Goal: Task Accomplishment & Management: Use online tool/utility

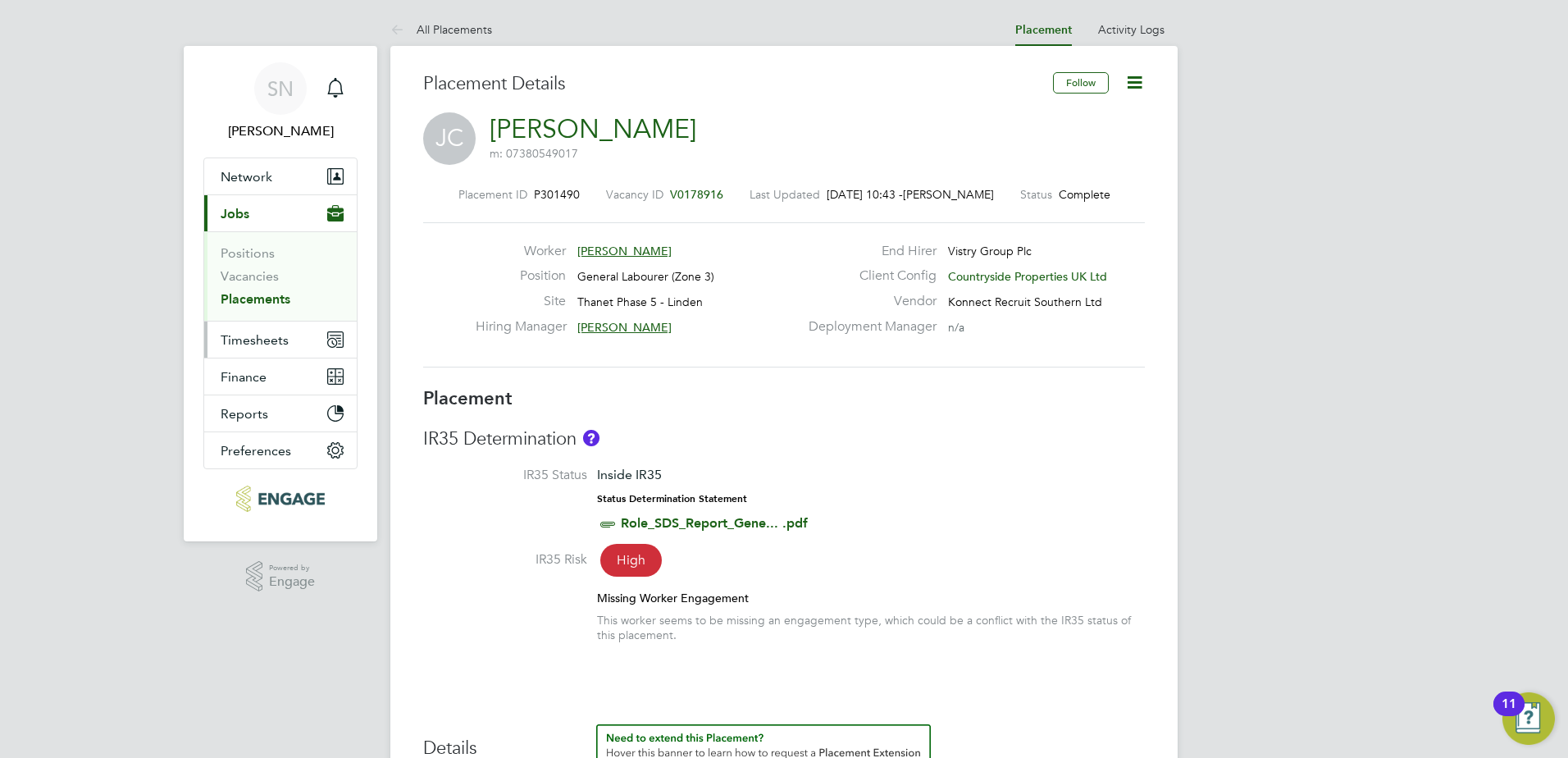
click at [280, 336] on span "Timesheets" at bounding box center [255, 339] width 68 height 15
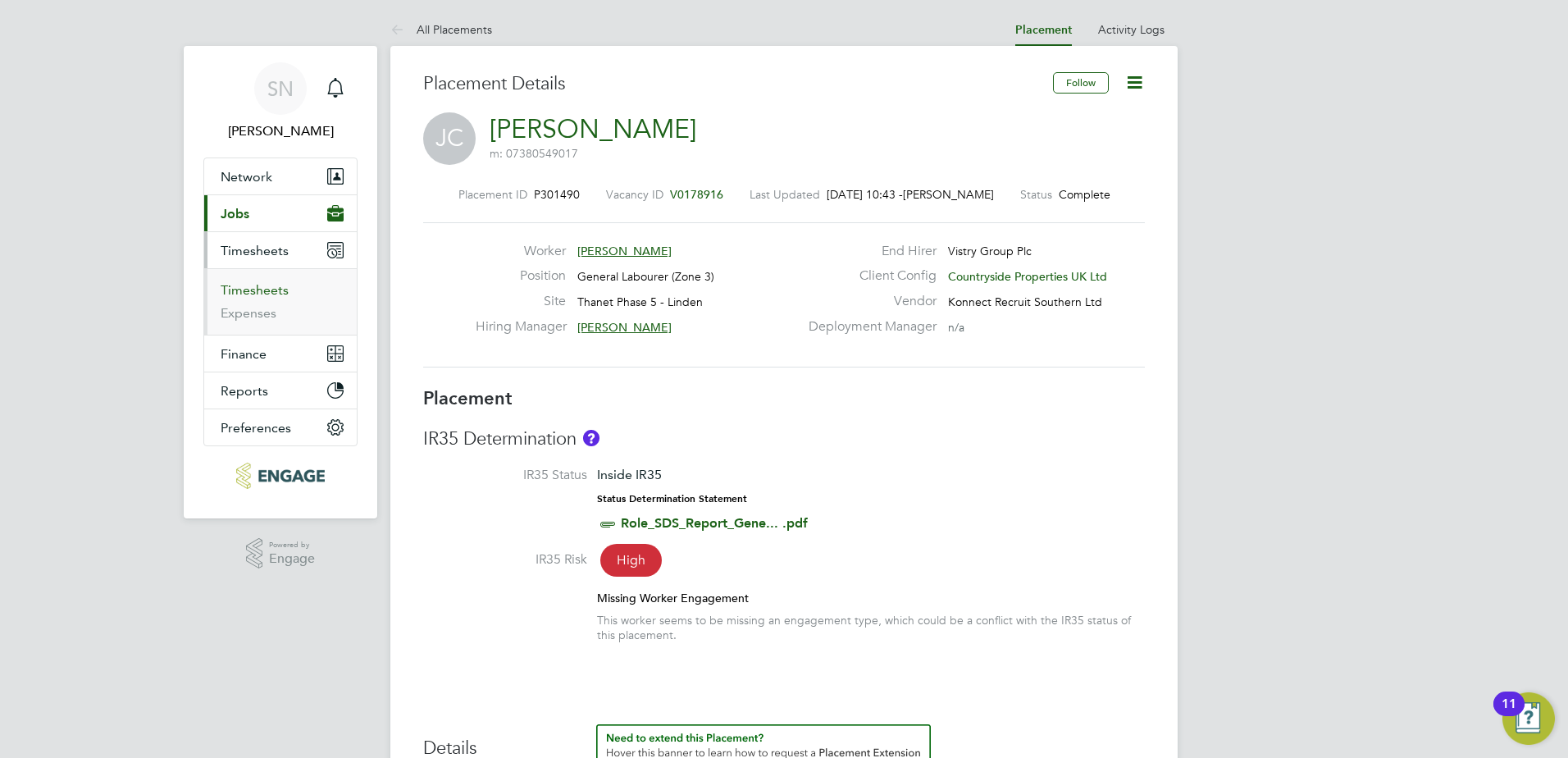
click at [271, 291] on link "Timesheets" at bounding box center [255, 289] width 68 height 15
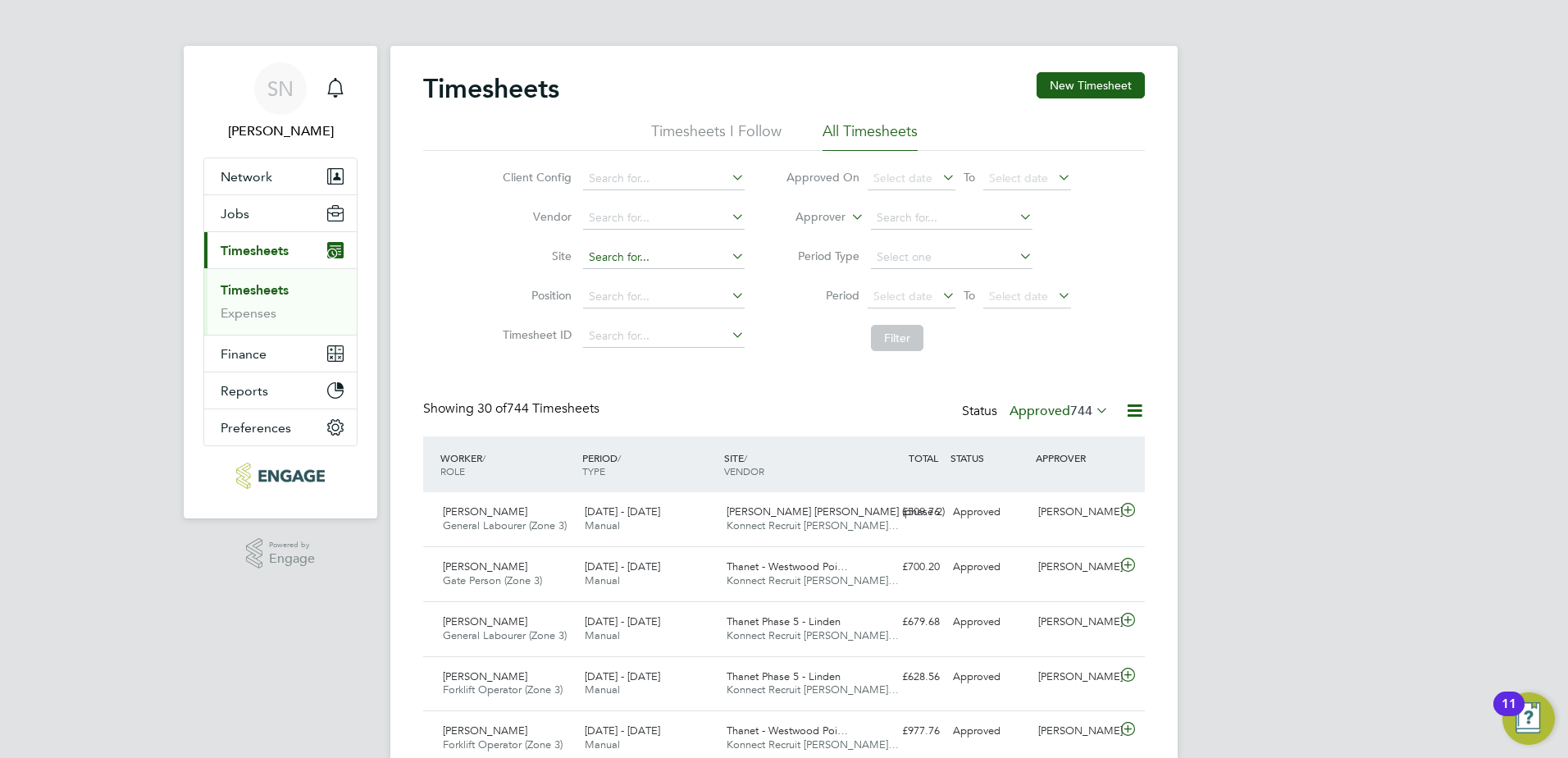
scroll to position [8, 8]
click at [1106, 570] on div "[PERSON_NAME]" at bounding box center [1074, 568] width 85 height 27
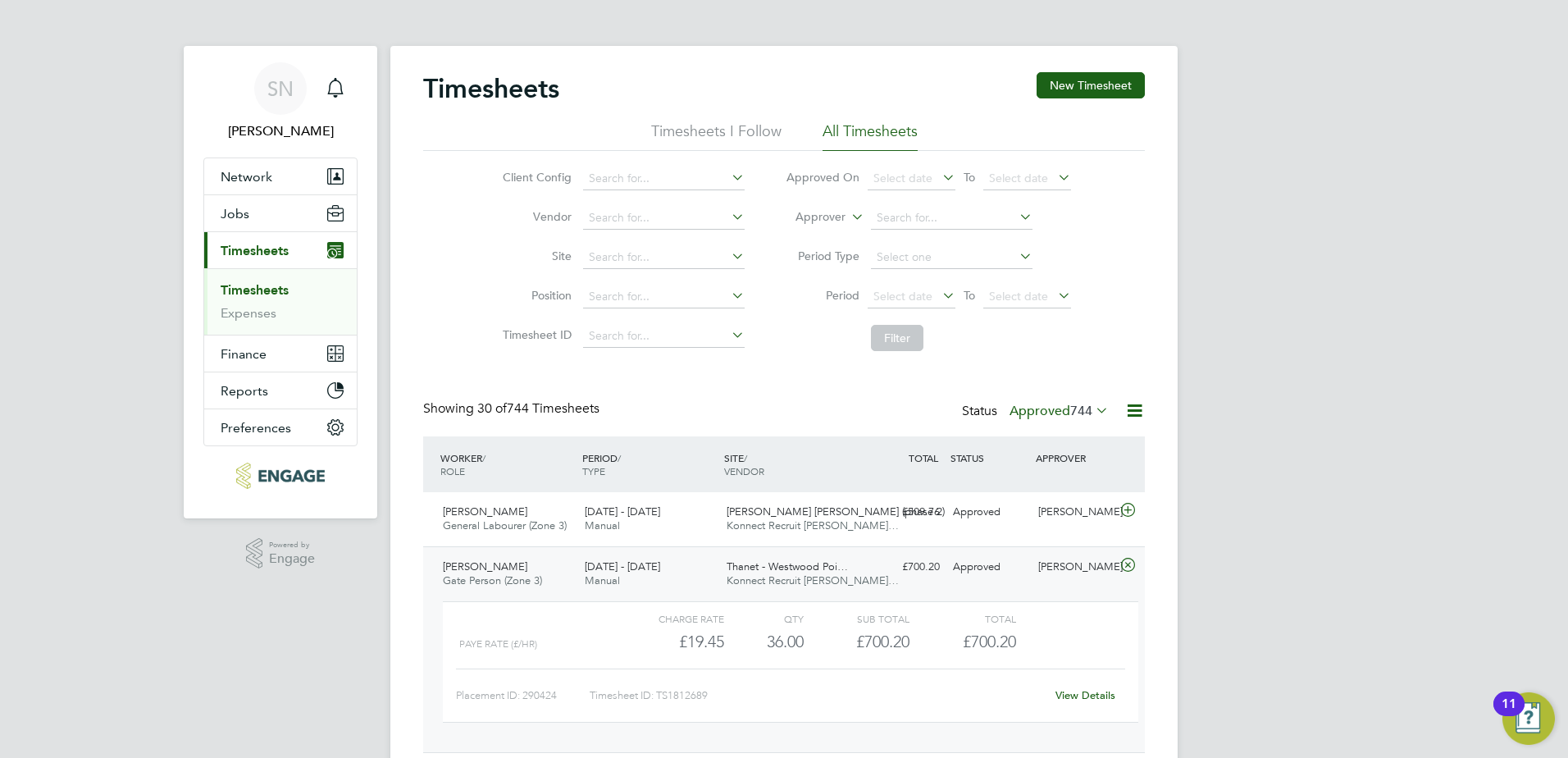
click at [1078, 696] on link "View Details" at bounding box center [1086, 695] width 60 height 14
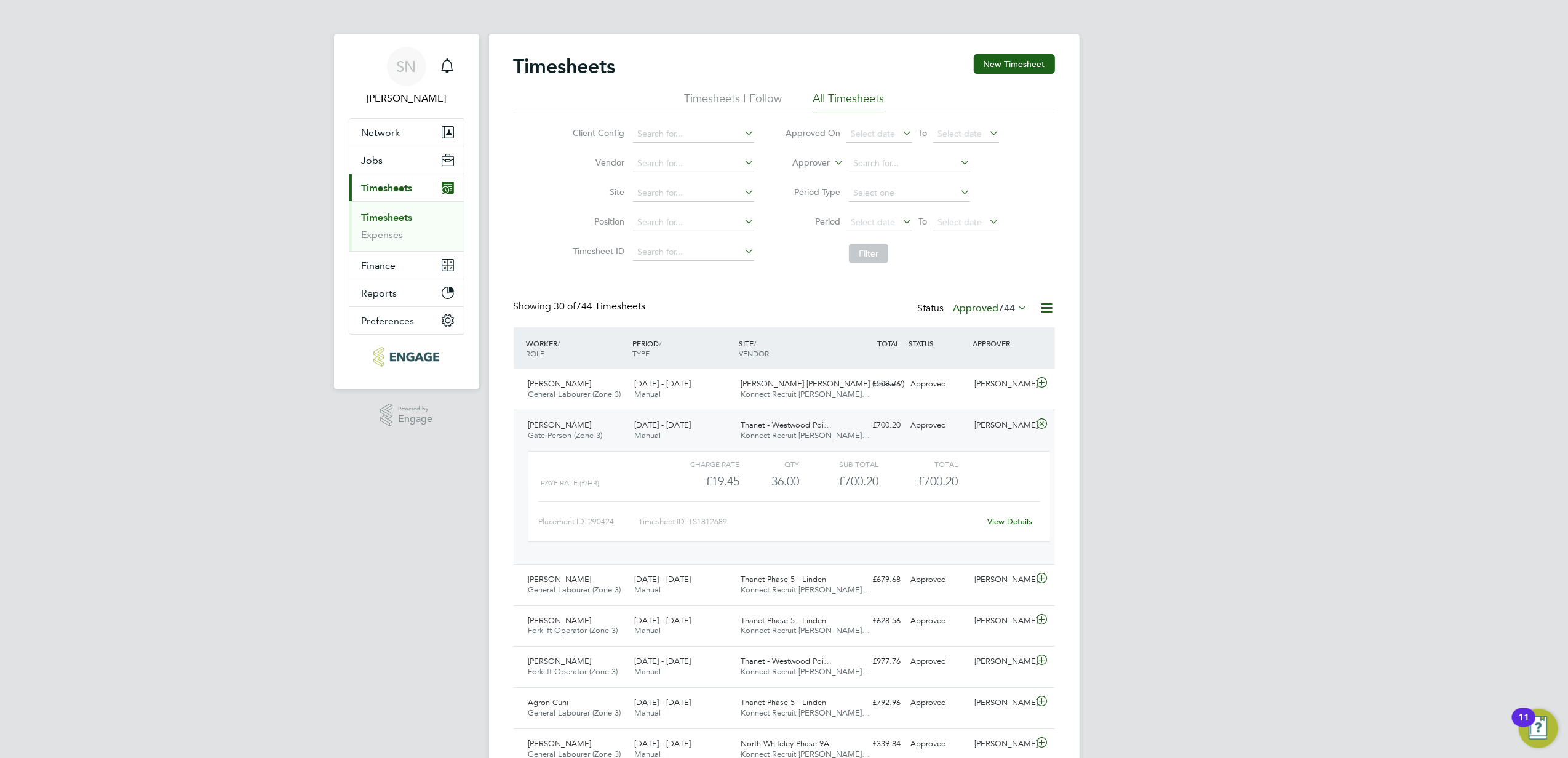
scroll to position [20, 119]
click at [1030, 525] on link "View Details" at bounding box center [1009, 521] width 45 height 10
click at [1046, 568] on icon at bounding box center [1041, 701] width 16 height 10
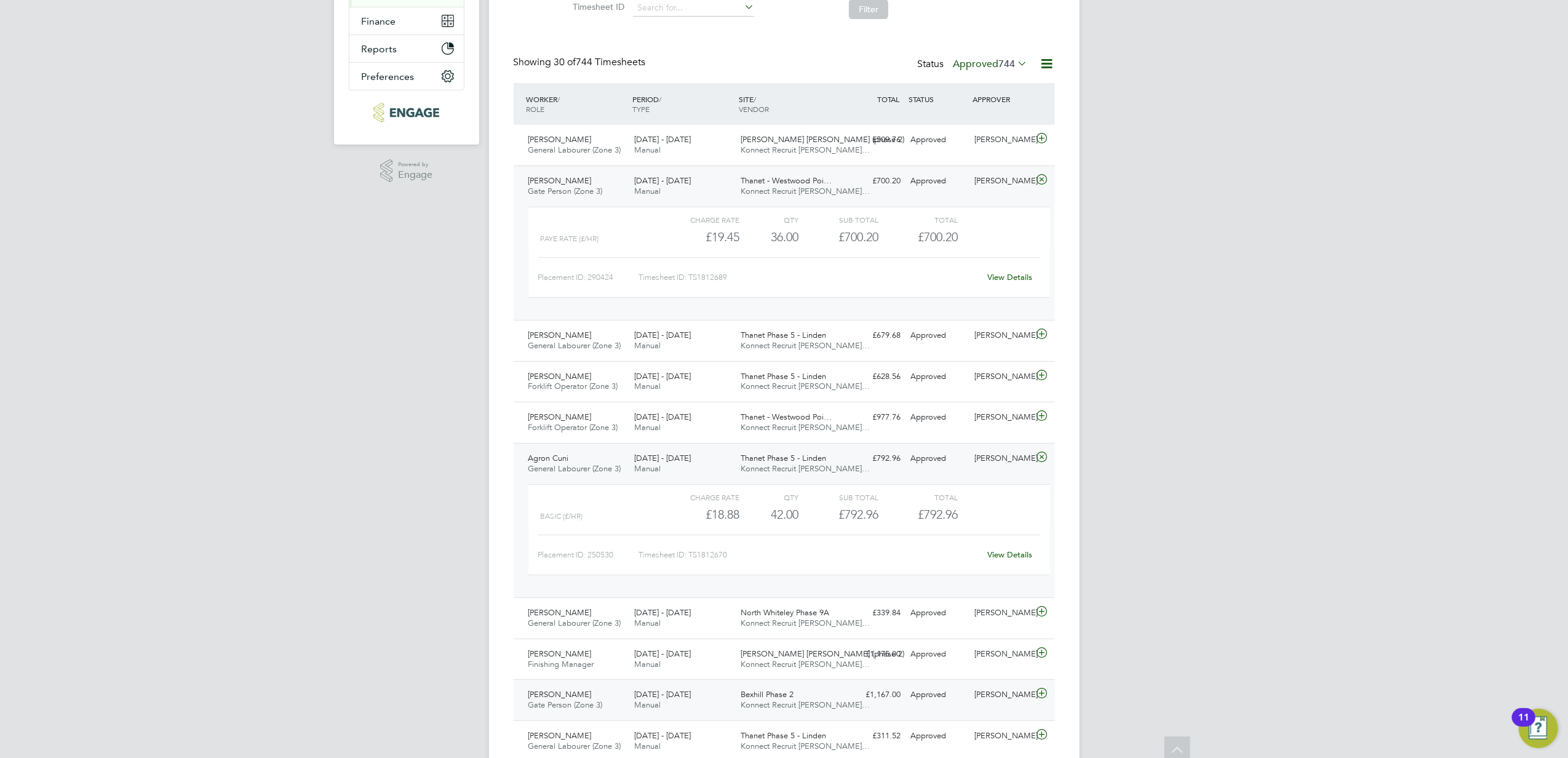
scroll to position [246, 0]
click at [1014, 550] on link "View Details" at bounding box center [1009, 553] width 45 height 10
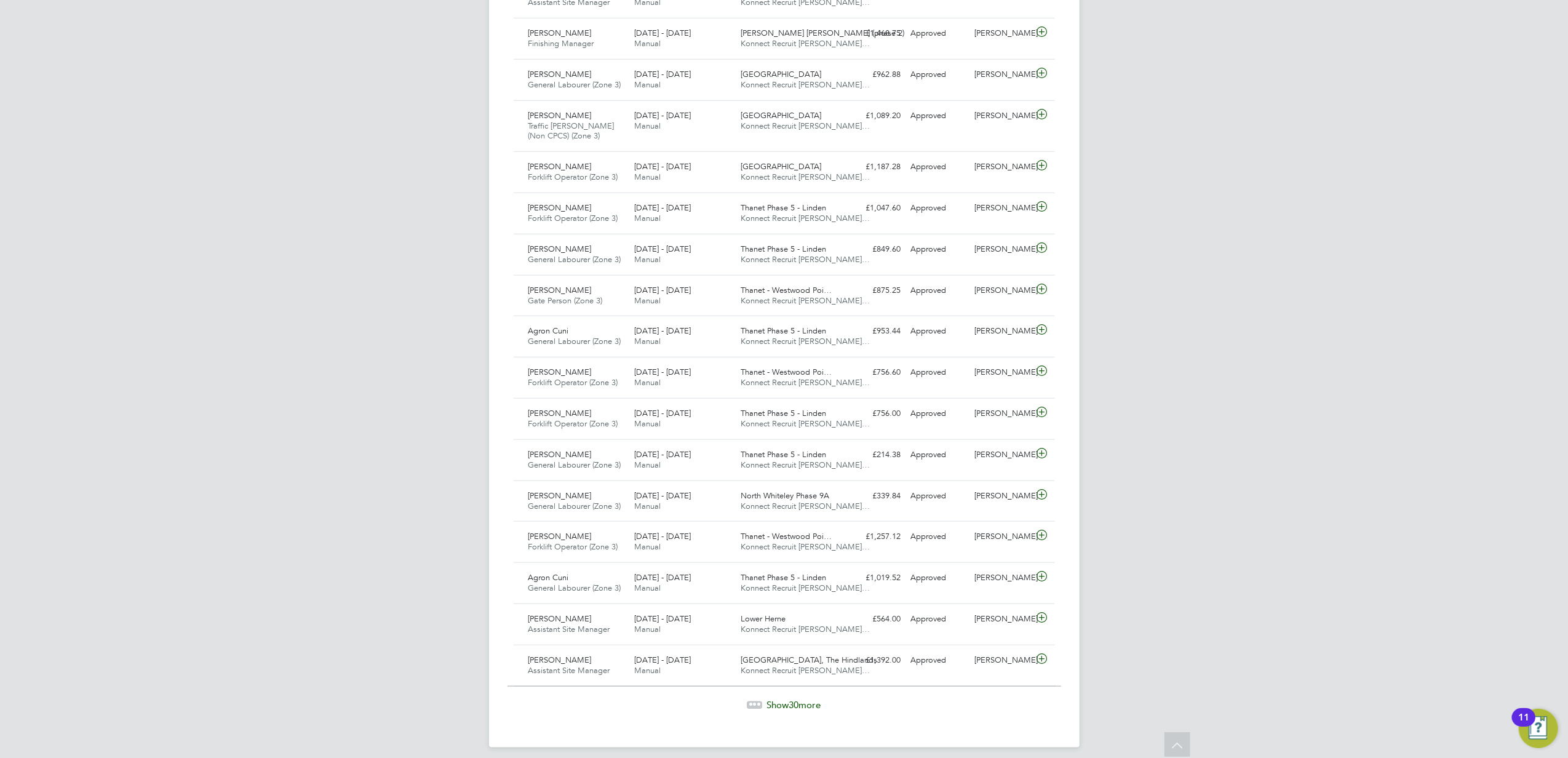
scroll to position [285, 0]
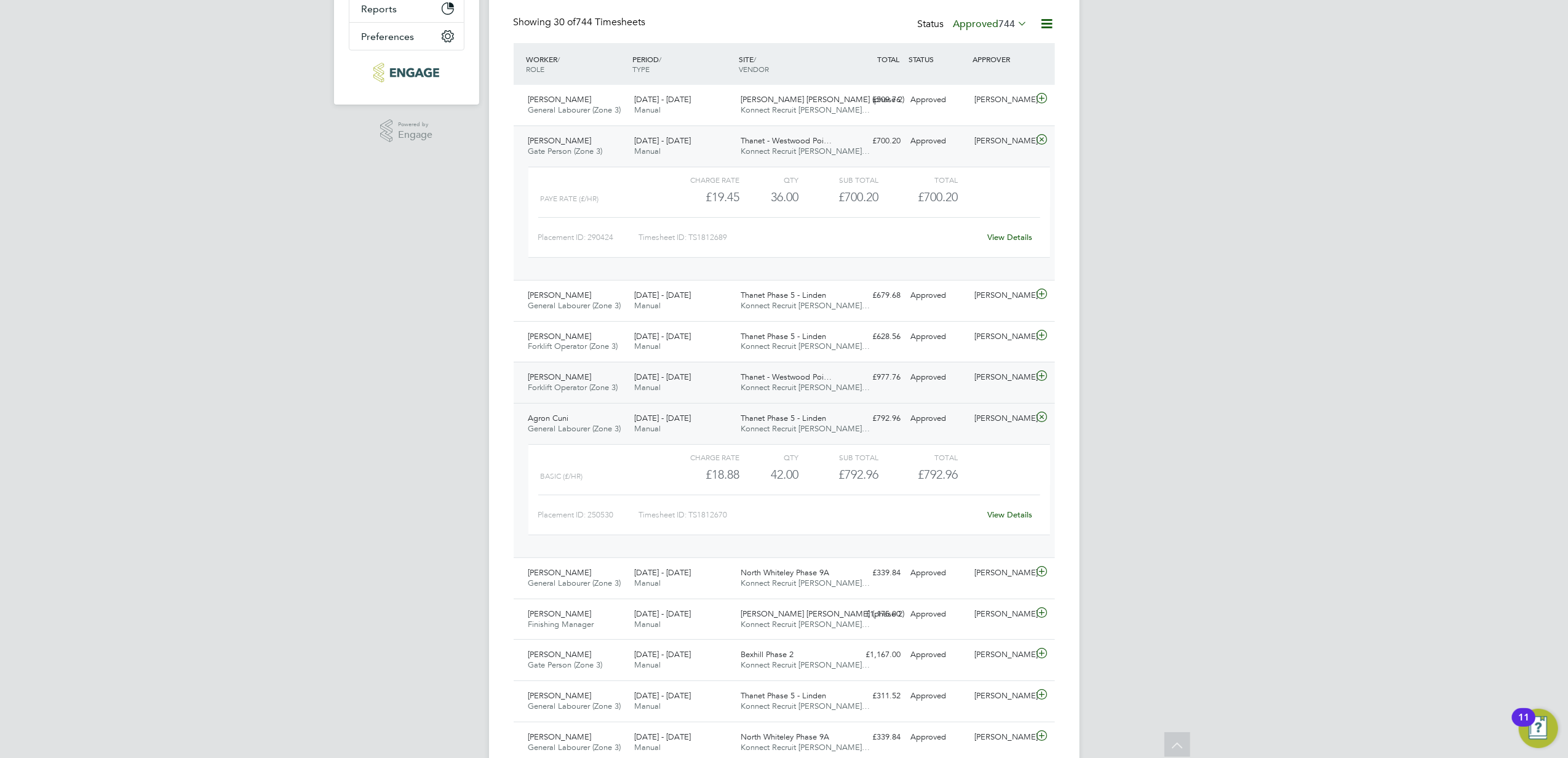
click at [1033, 377] on div at bounding box center [1044, 377] width 22 height 20
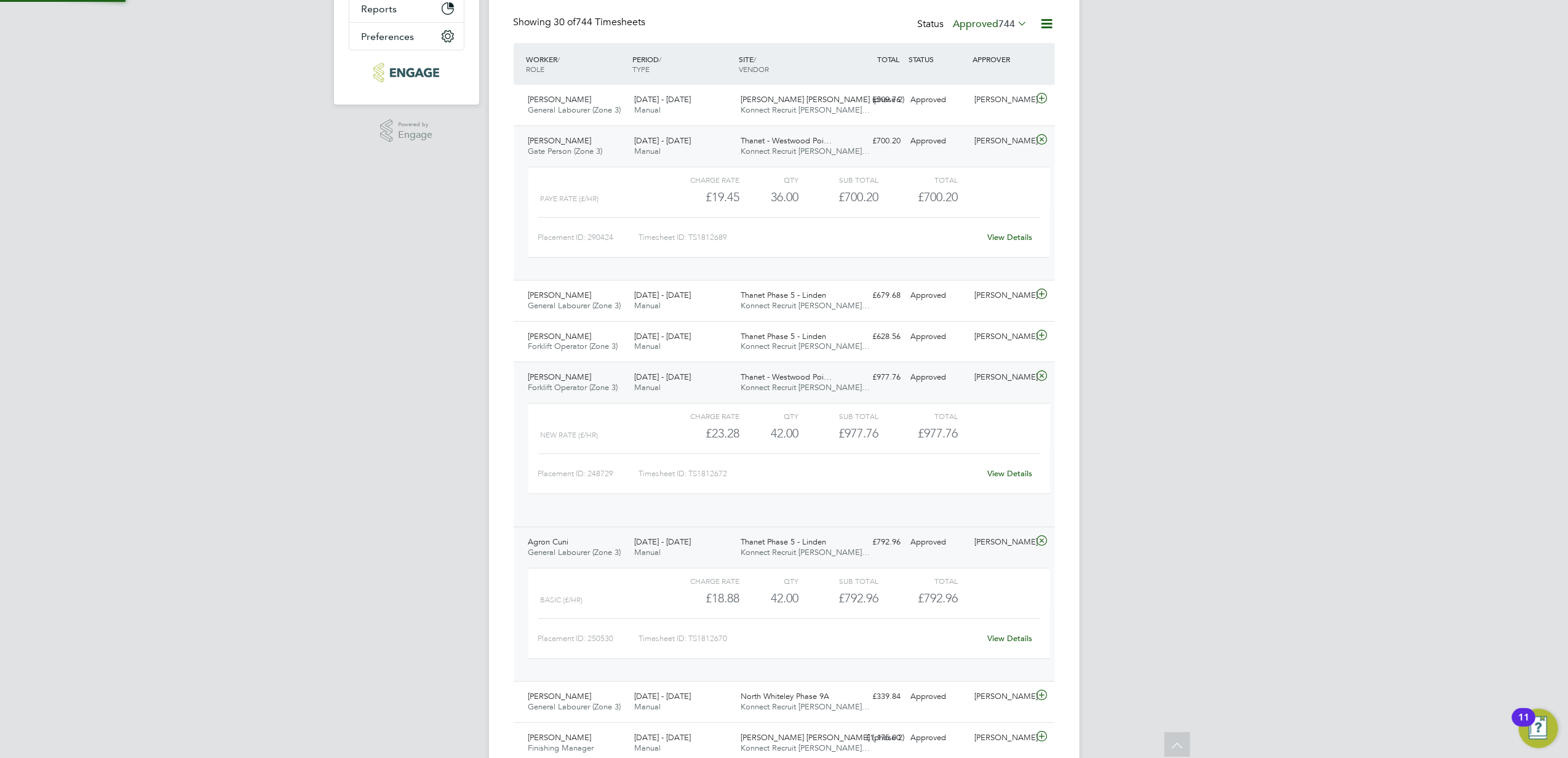
scroll to position [20, 119]
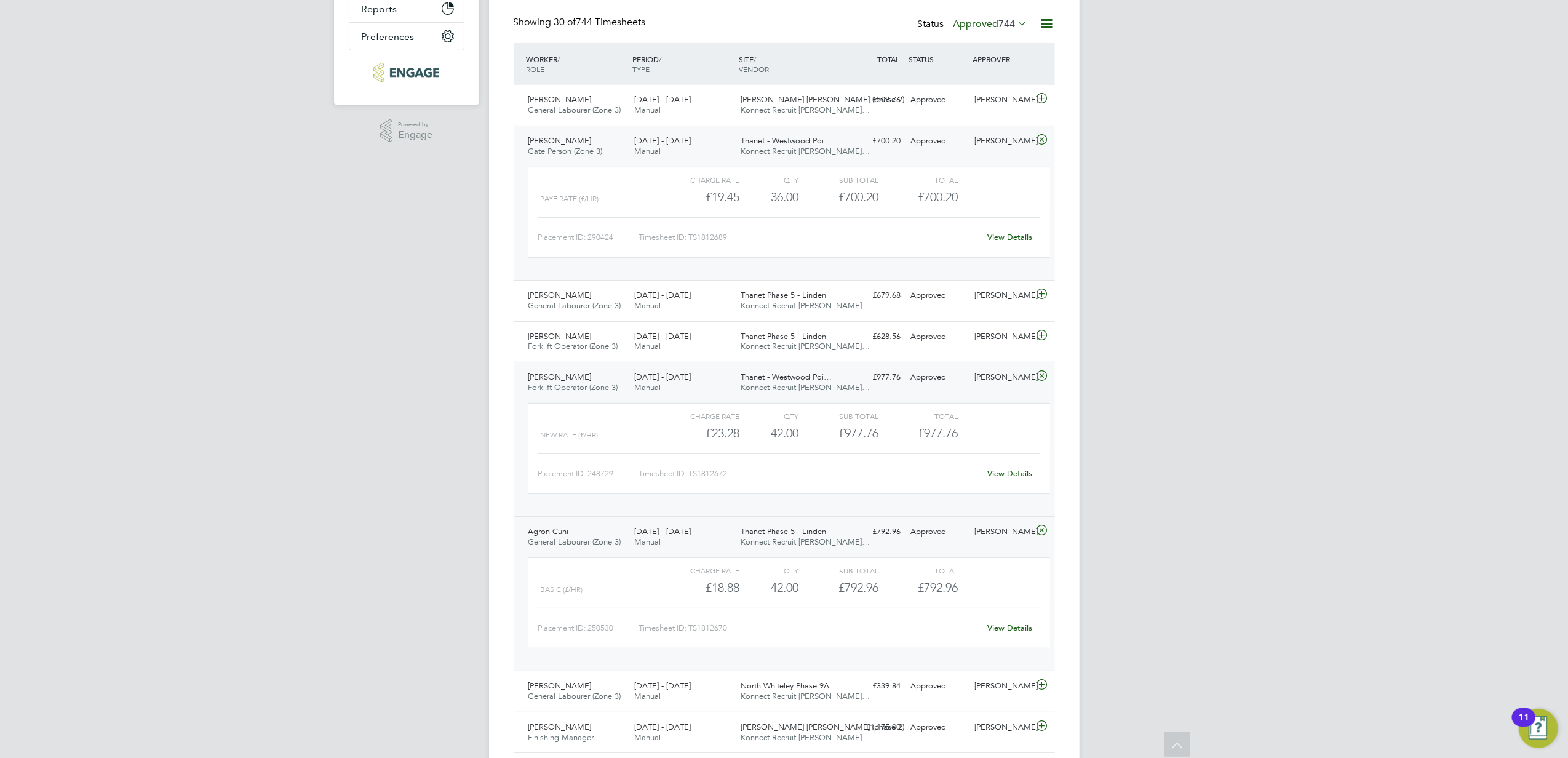
click at [1011, 478] on link "View Details" at bounding box center [1009, 473] width 45 height 10
drag, startPoint x: 1209, startPoint y: 150, endPoint x: 1218, endPoint y: 97, distance: 53.8
click at [1175, 141] on div "SN Sofia Naylor Notifications Applications: Network Businesses Sites Workers Co…" at bounding box center [784, 731] width 1568 height 2032
click at [1030, 295] on div "Matt Hugo" at bounding box center [1001, 295] width 64 height 20
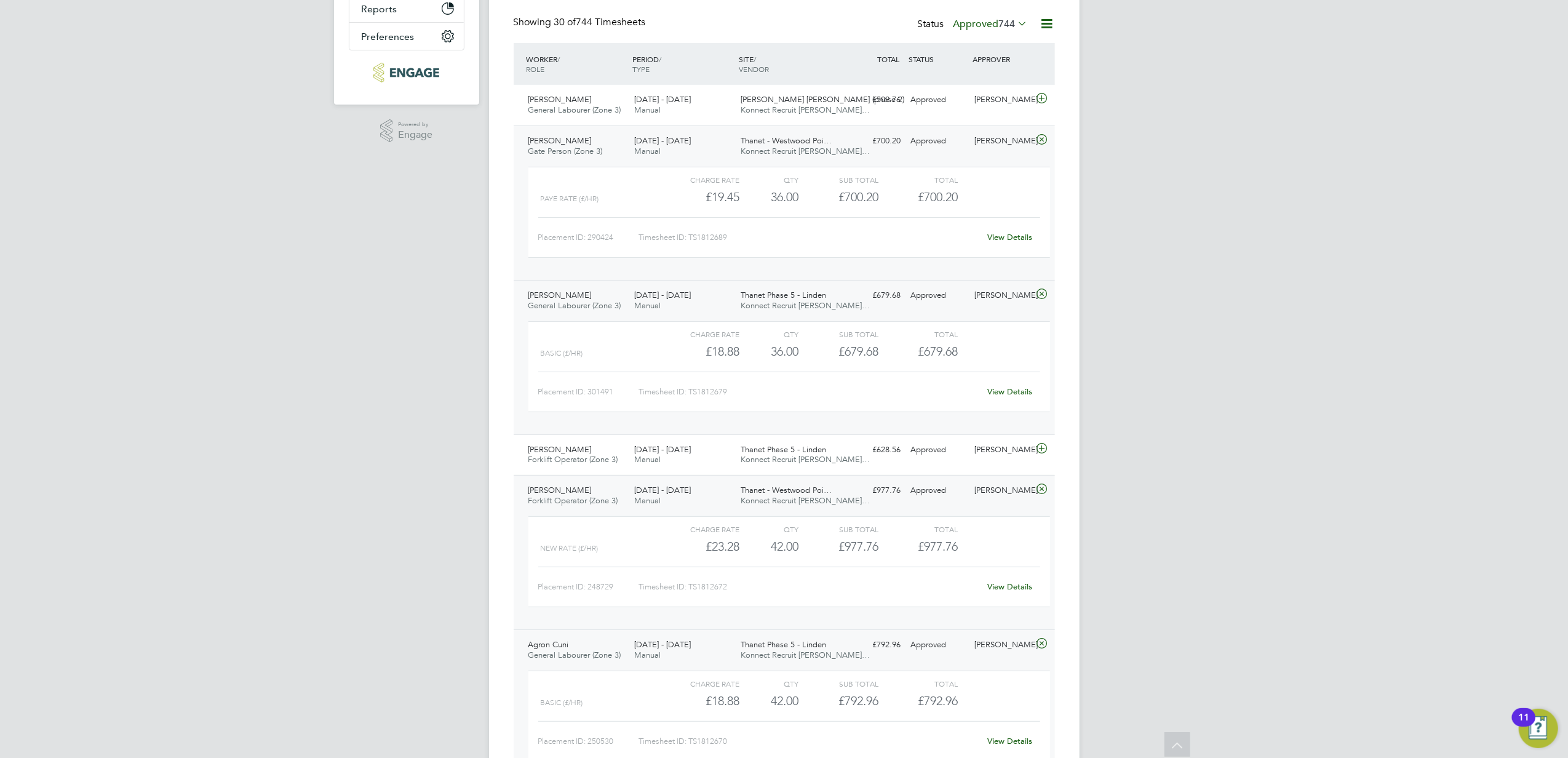
click at [1012, 396] on link "View Details" at bounding box center [1009, 391] width 45 height 10
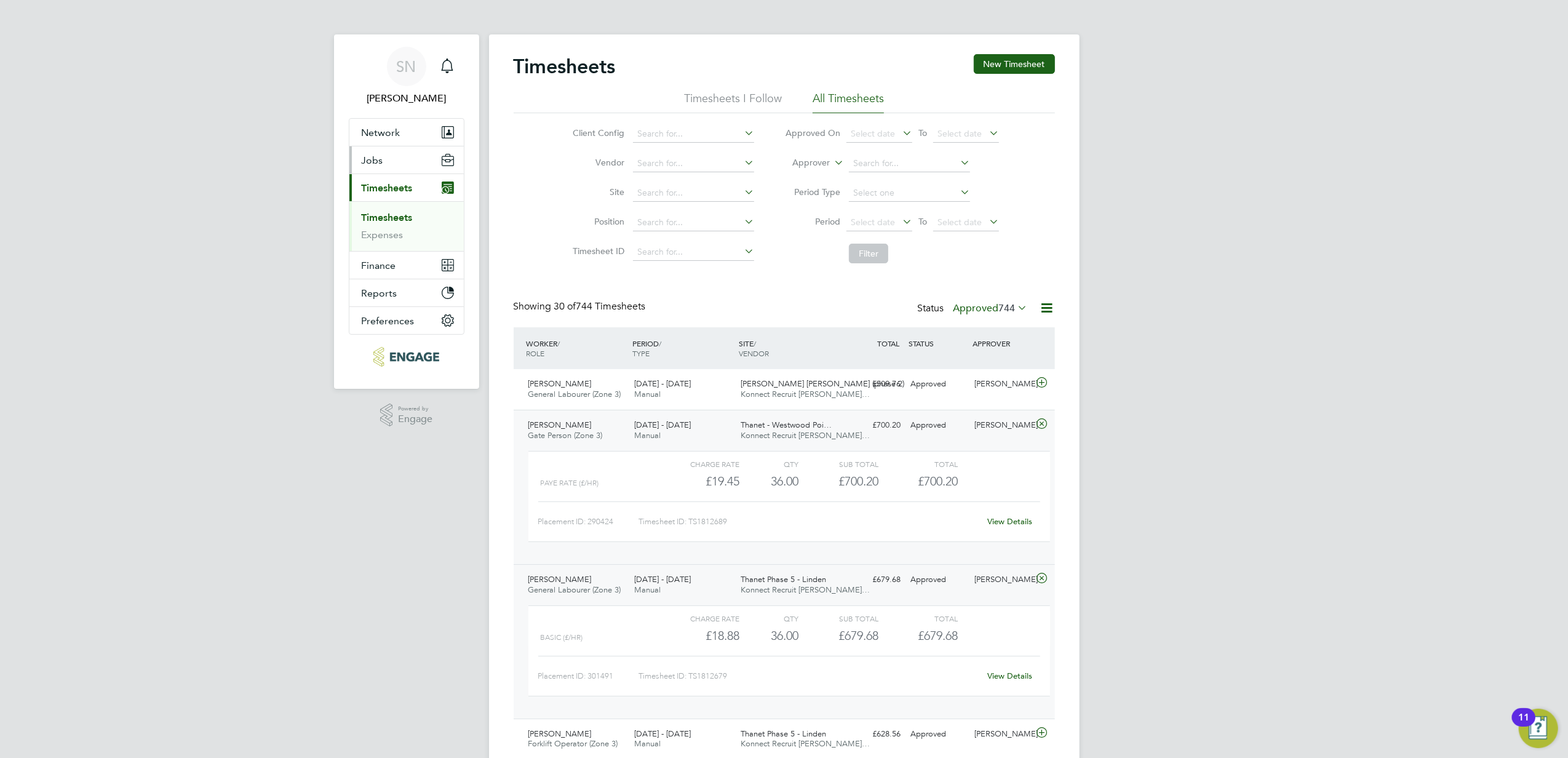
click at [398, 156] on button "Jobs" at bounding box center [406, 160] width 115 height 27
click at [389, 229] on link "Placements" at bounding box center [387, 224] width 51 height 12
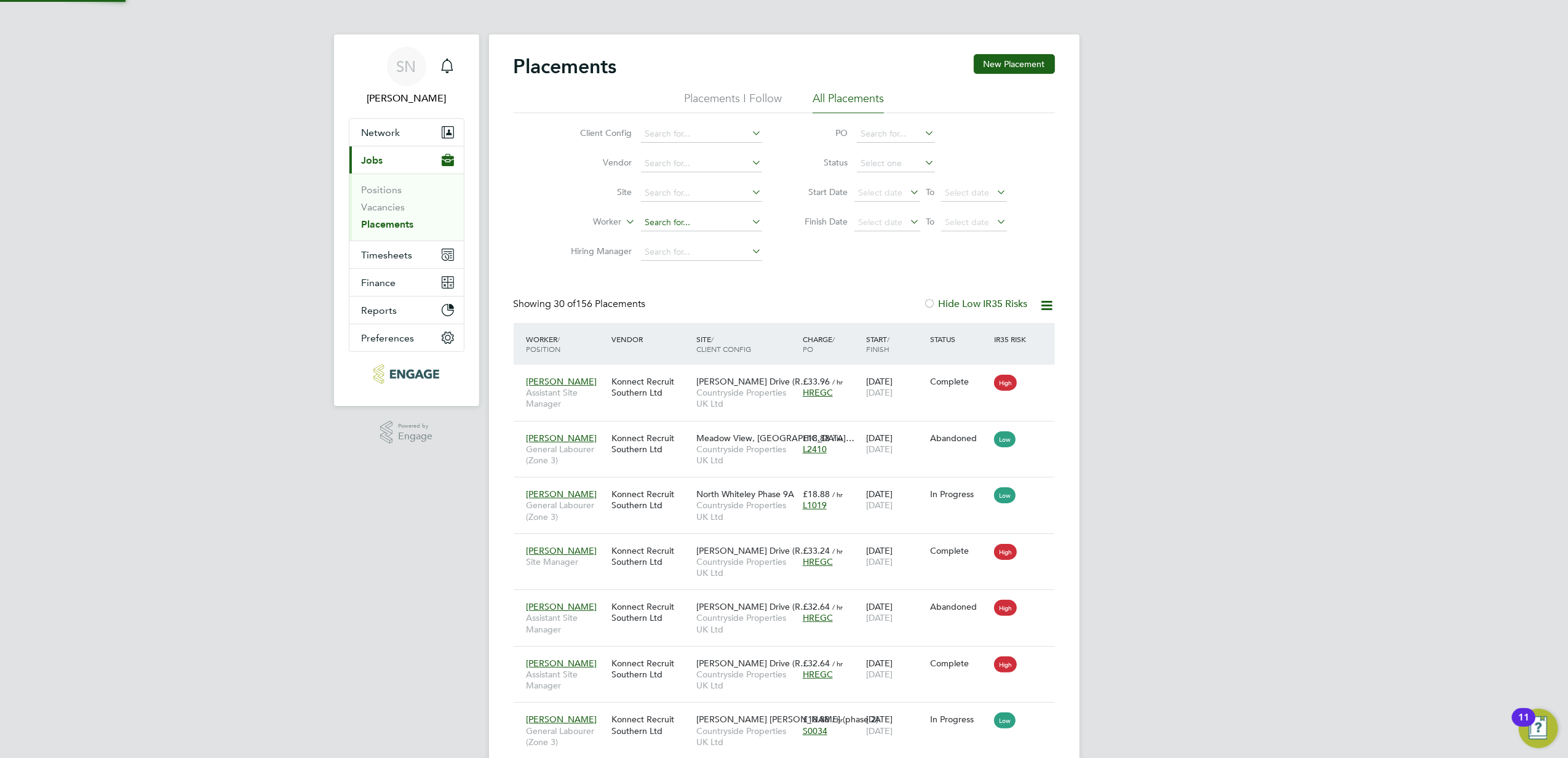
click at [674, 220] on input at bounding box center [702, 222] width 121 height 17
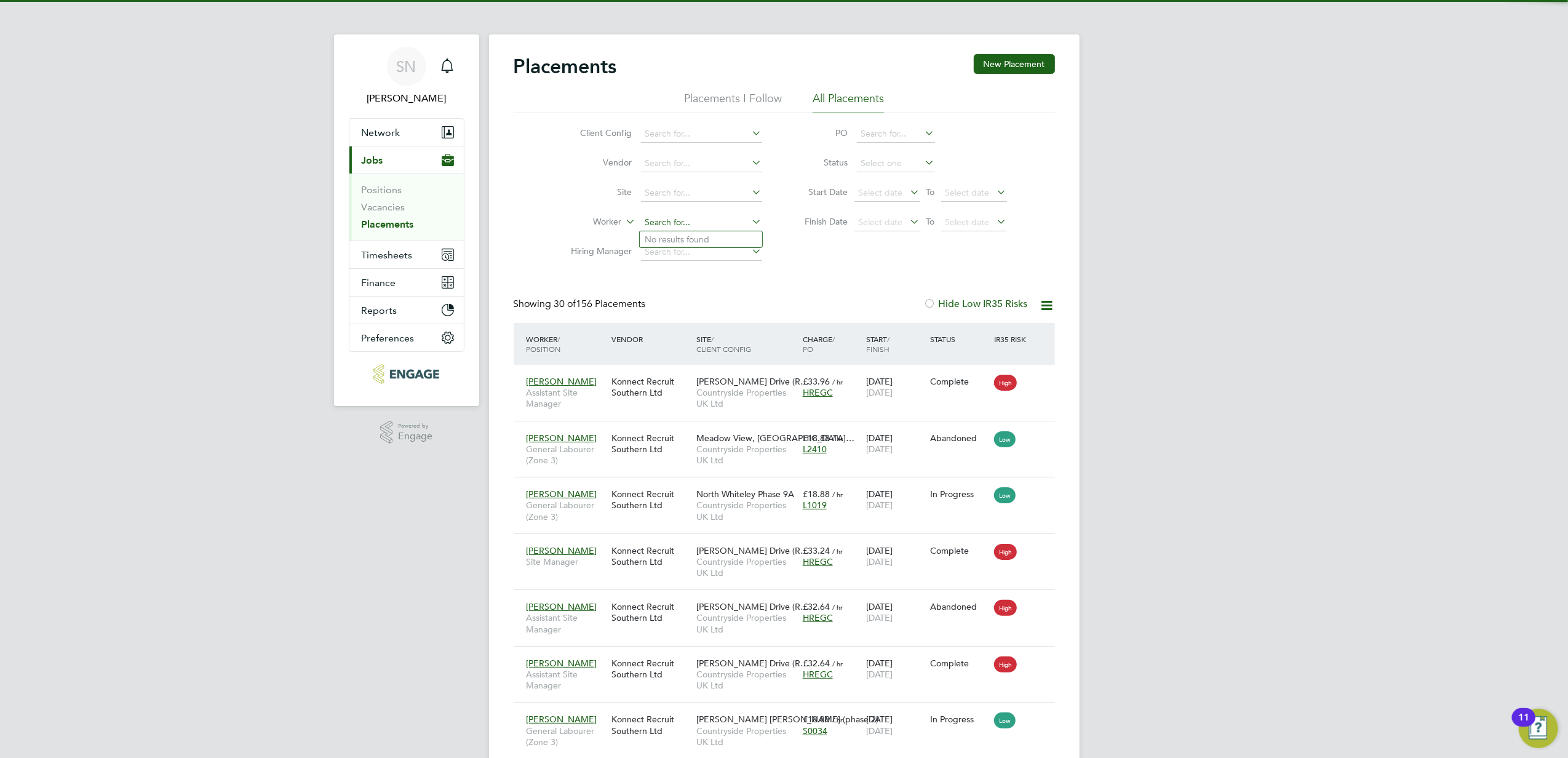
scroll to position [46, 107]
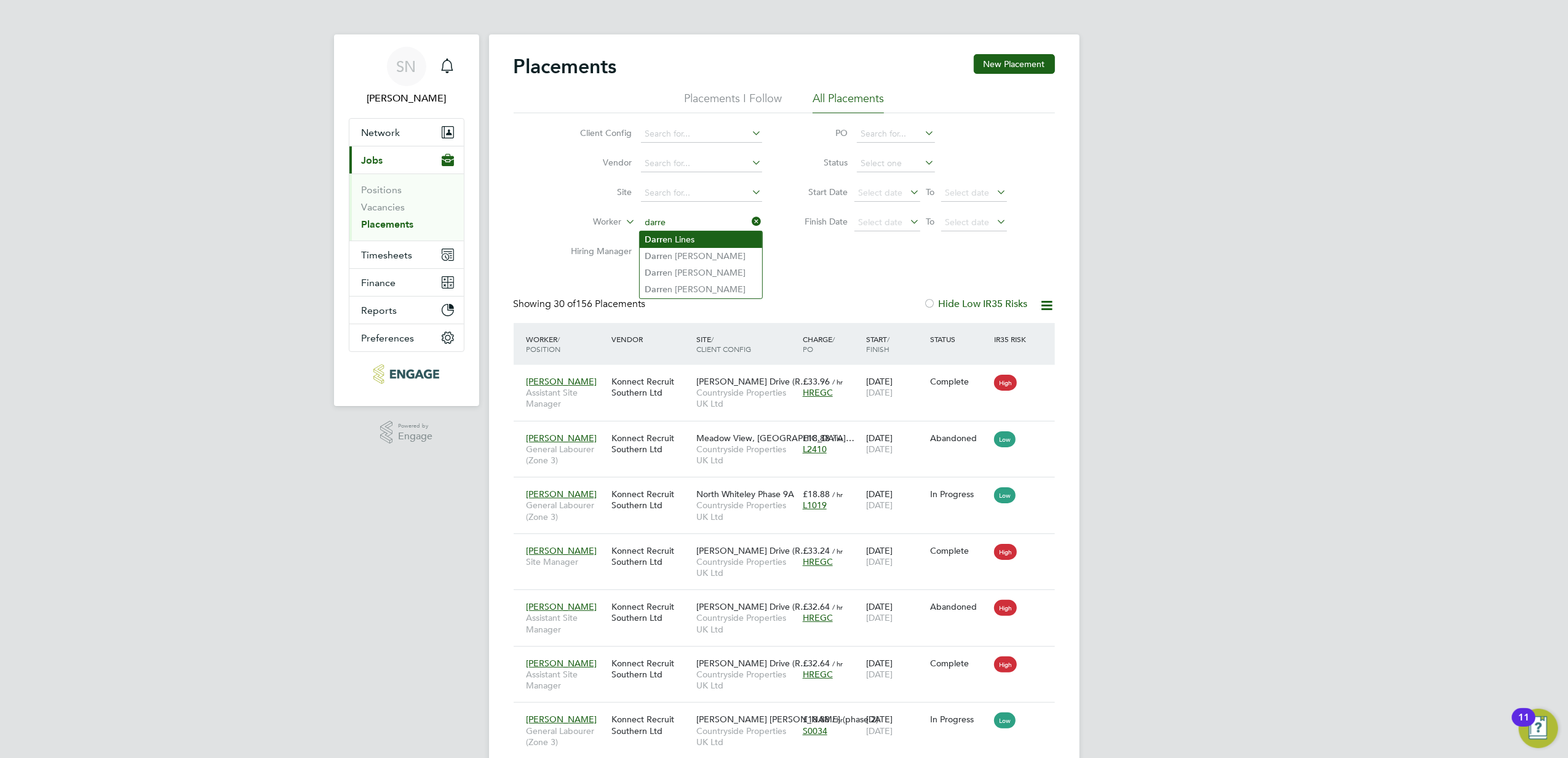
click at [709, 242] on li "Darre n Lines" at bounding box center [700, 239] width 122 height 16
type input "Darren Lines"
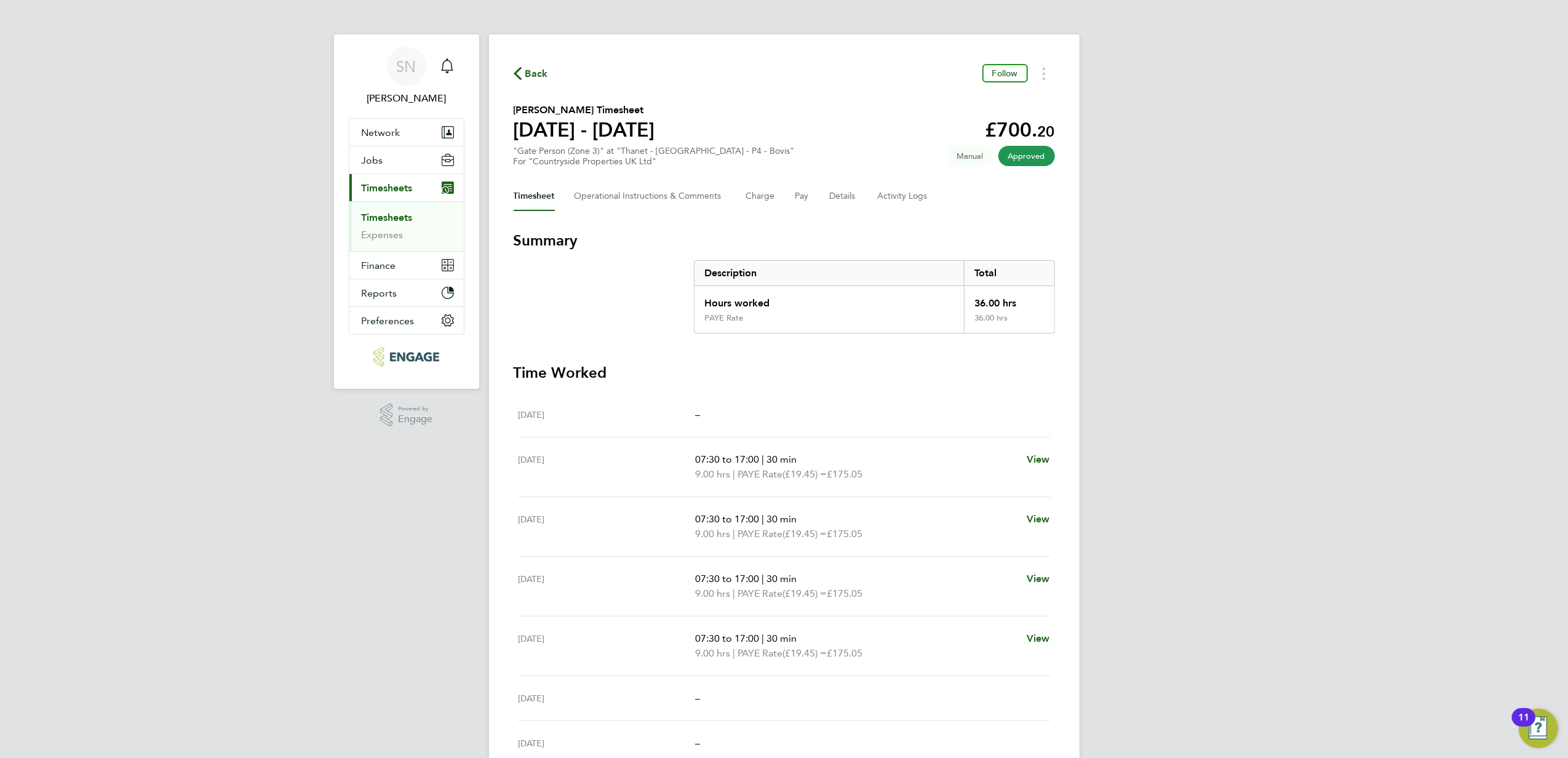
click at [235, 413] on div "SN Sofia Naylor Notifications Applications: Network Businesses Sites Workers Co…" at bounding box center [784, 407] width 1568 height 815
click at [387, 219] on link "Timesheets" at bounding box center [387, 217] width 51 height 12
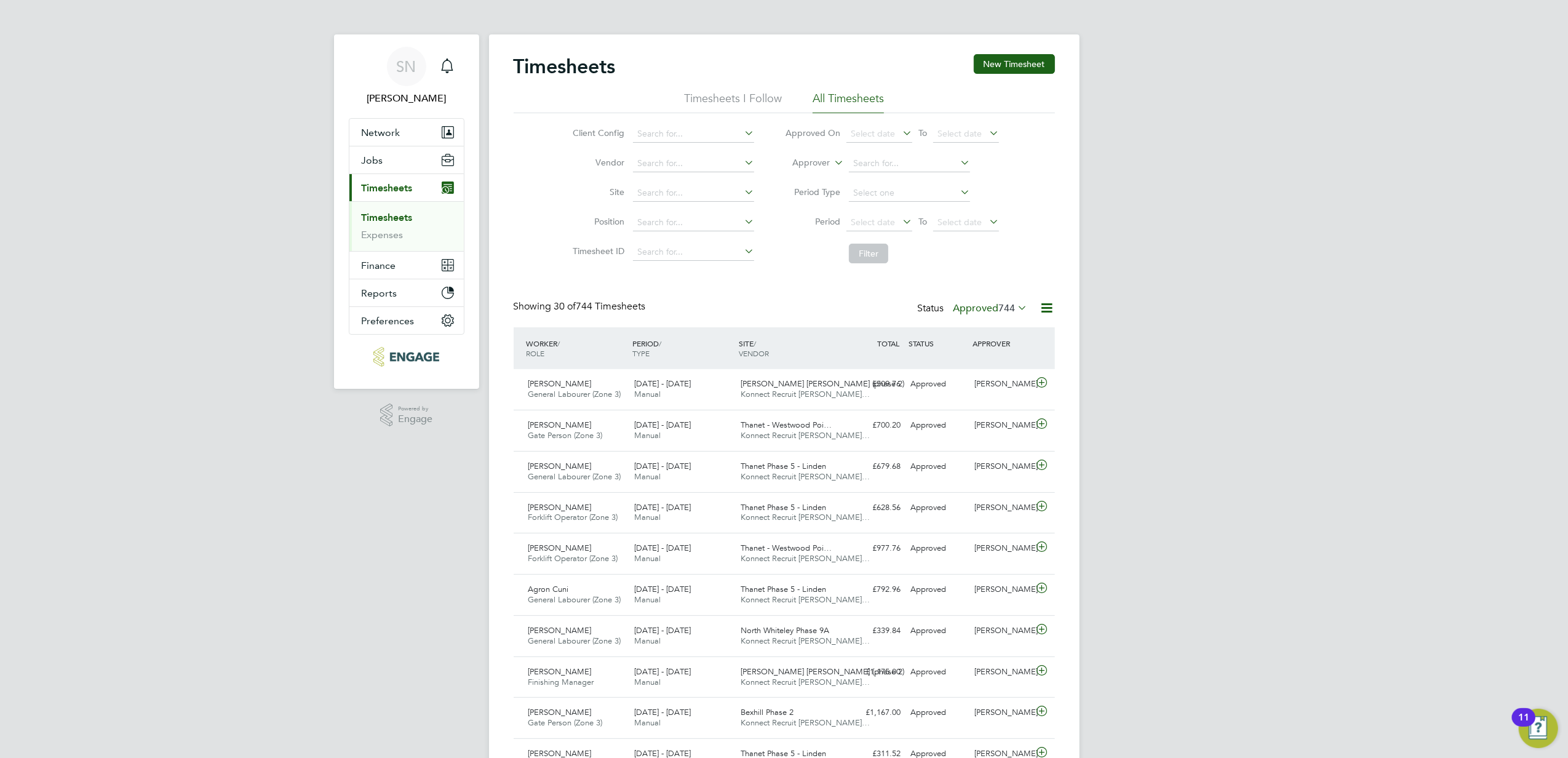
click at [734, 313] on div "Showing 30 of 744 Timesheets Status Approved 744" at bounding box center [784, 314] width 542 height 27
click at [992, 568] on div "[PERSON_NAME]" at bounding box center [1001, 589] width 64 height 20
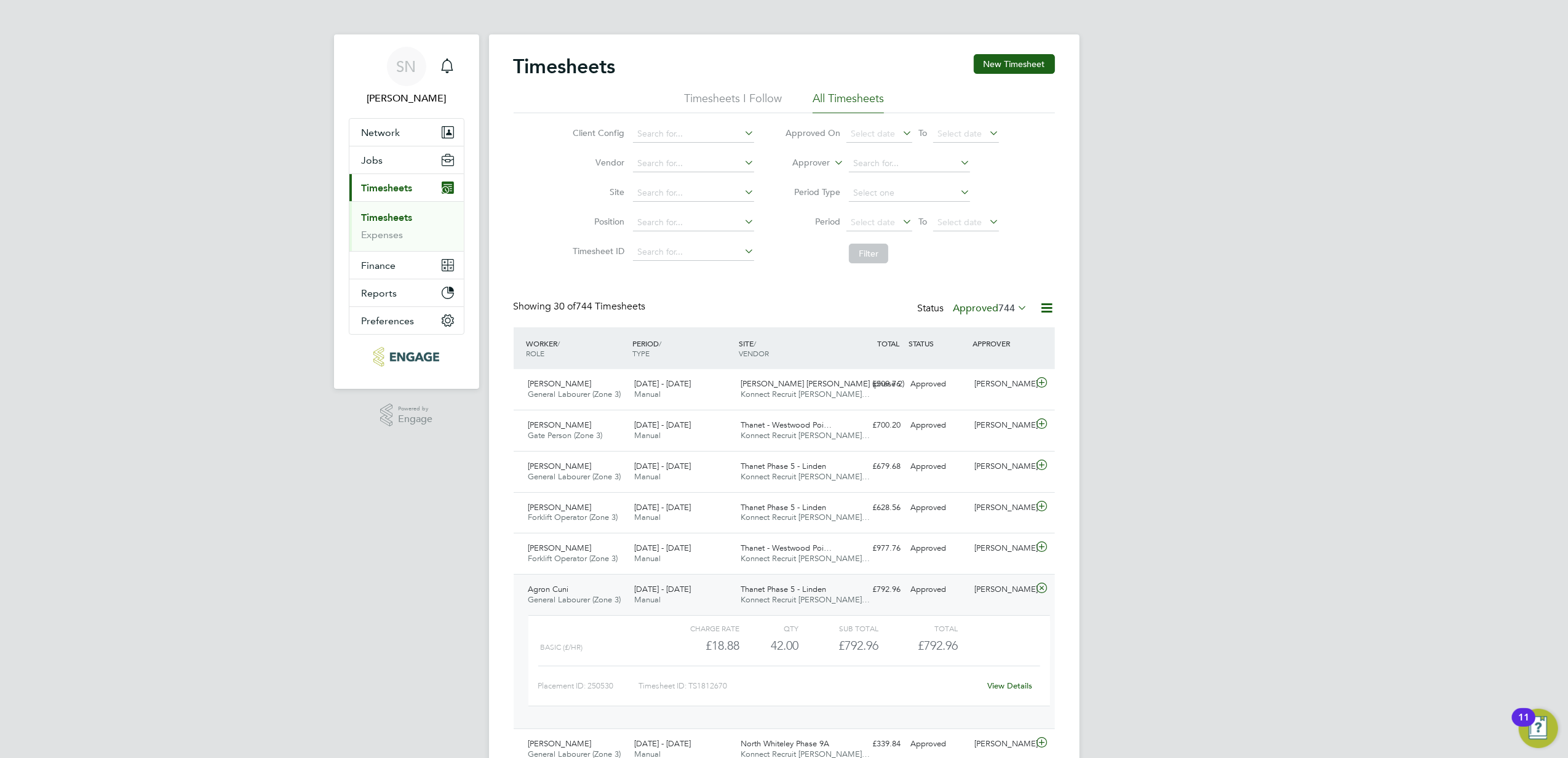
click at [1022, 568] on div "View Details" at bounding box center [1010, 686] width 60 height 20
click at [1014, 568] on link "View Details" at bounding box center [1009, 685] width 45 height 10
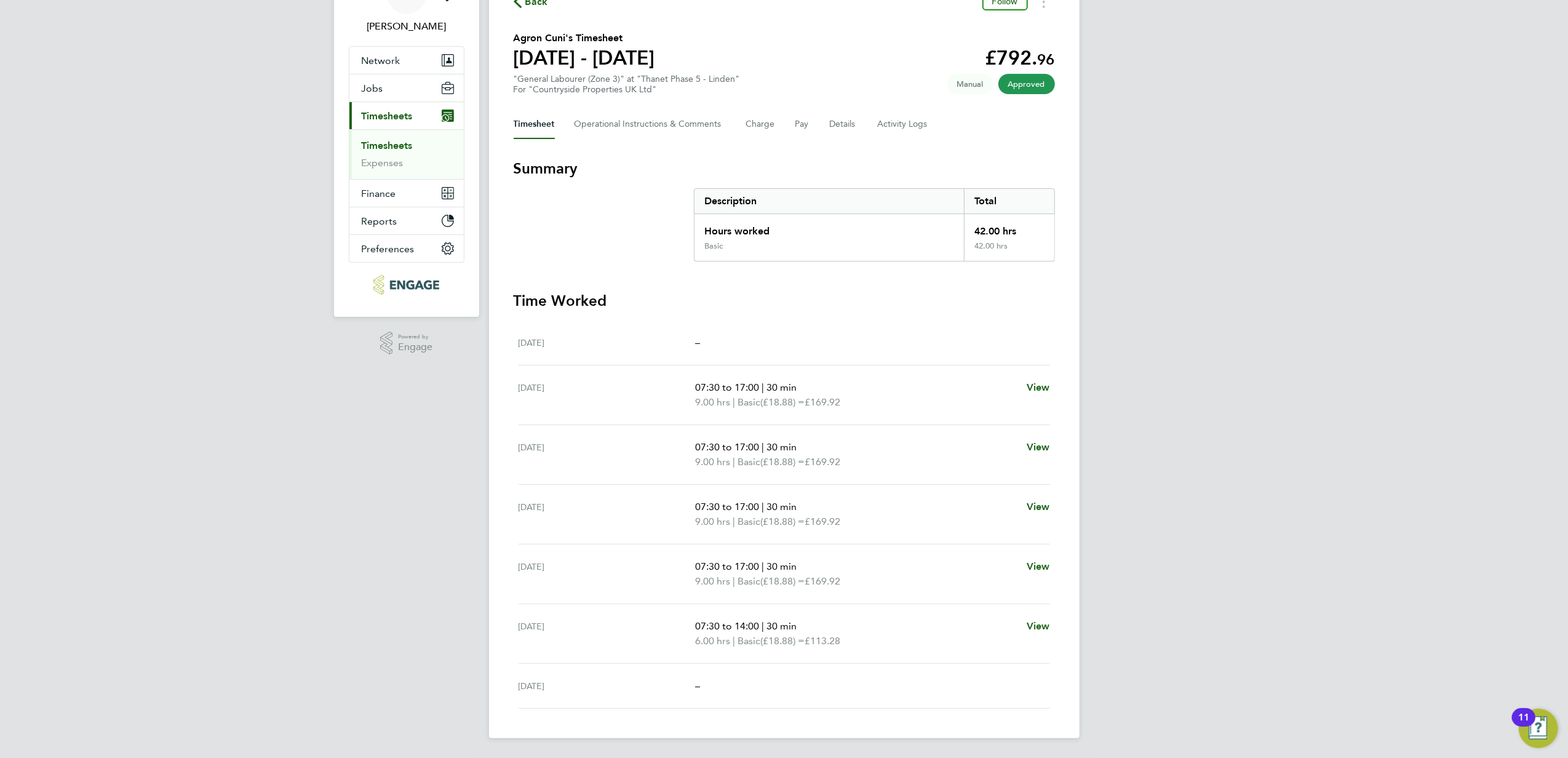
scroll to position [74, 0]
click at [406, 140] on link "Timesheets" at bounding box center [387, 145] width 51 height 12
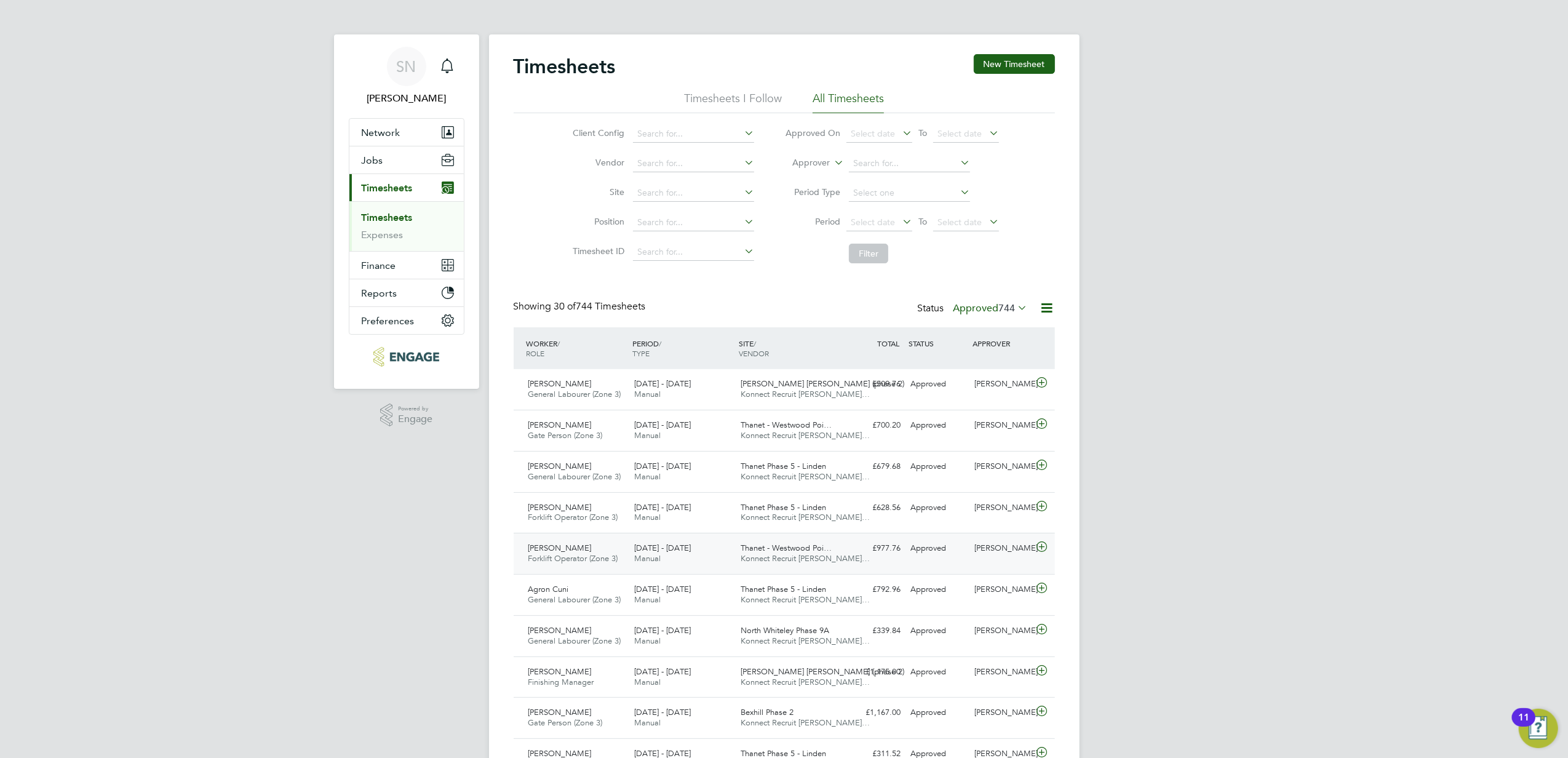
click at [996, 559] on div "[PERSON_NAME]" at bounding box center [1001, 549] width 64 height 20
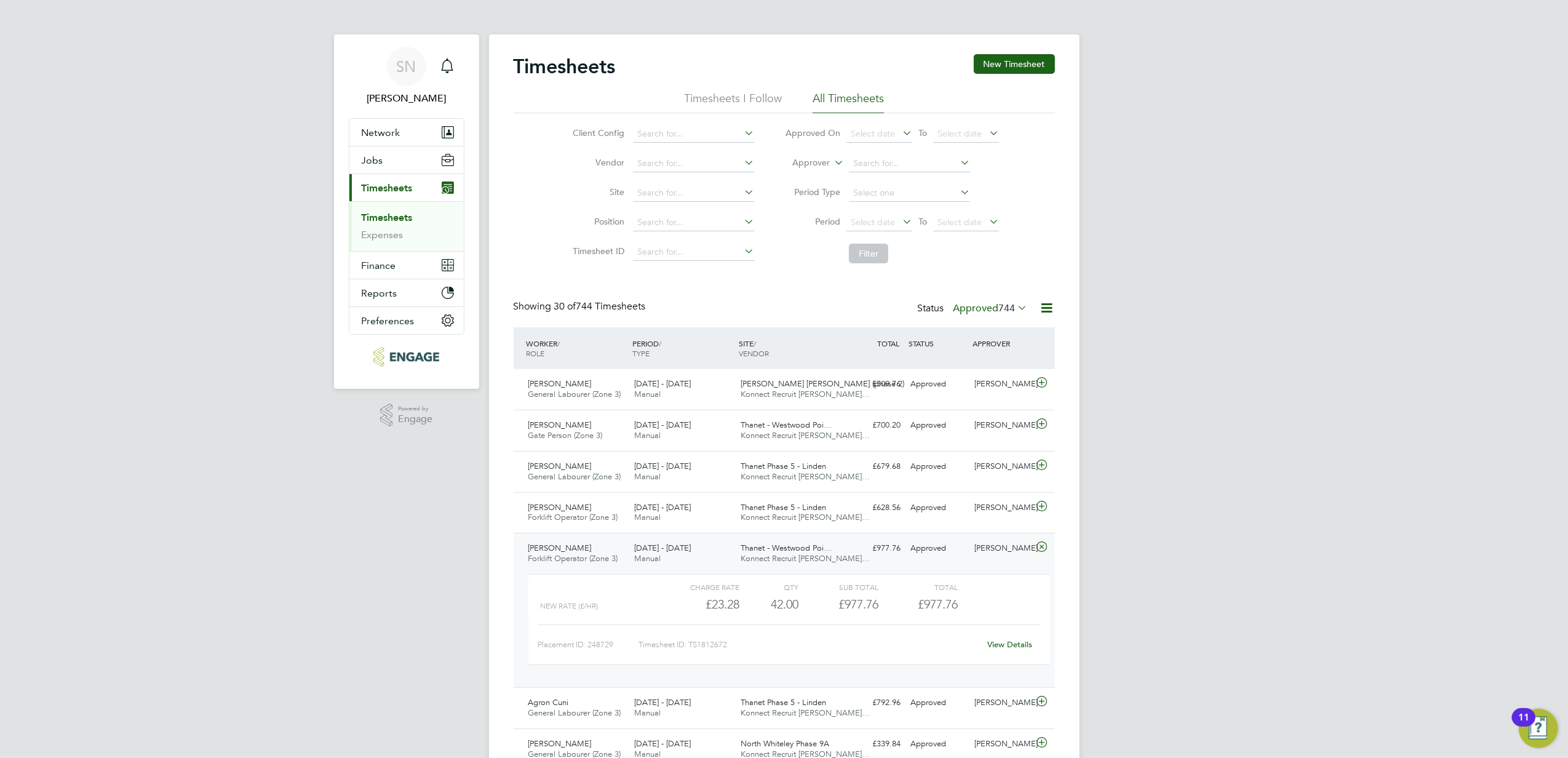
click at [999, 645] on link "View Details" at bounding box center [1009, 644] width 45 height 10
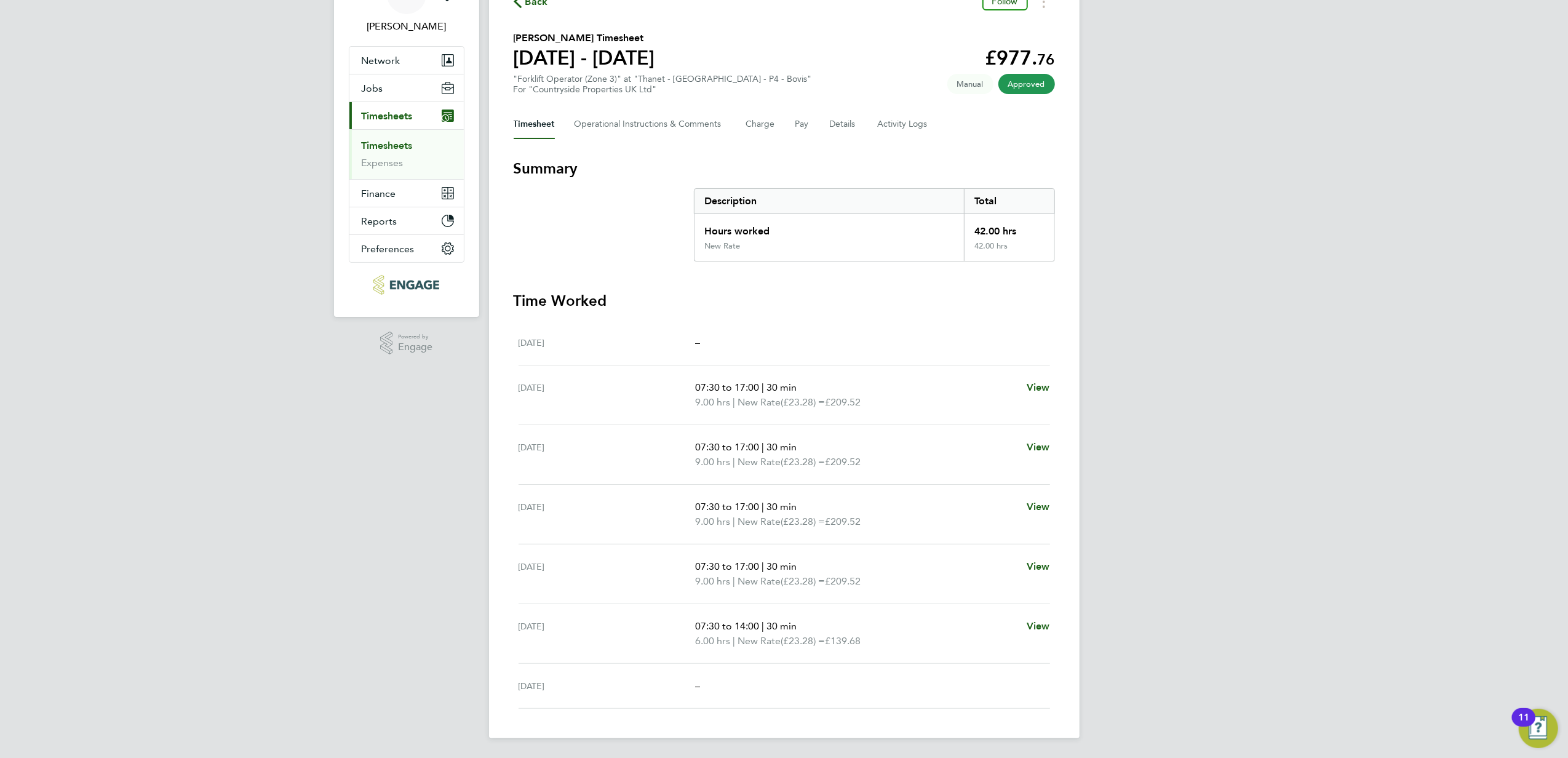
scroll to position [74, 0]
click at [374, 143] on link "Timesheets" at bounding box center [387, 145] width 51 height 12
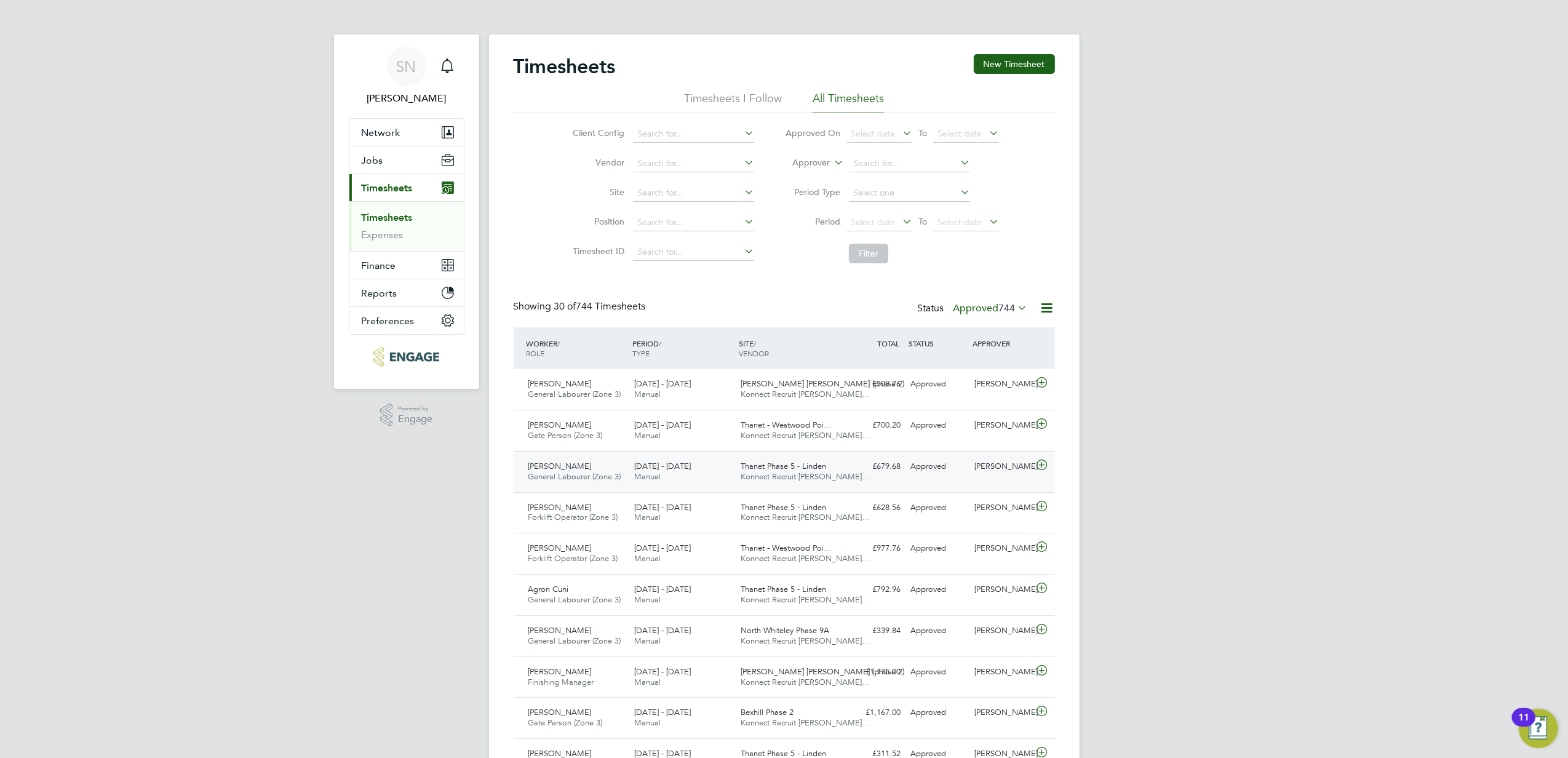
drag, startPoint x: 892, startPoint y: 470, endPoint x: 943, endPoint y: 478, distance: 51.6
click at [892, 470] on div "£679.68 Approved" at bounding box center [874, 467] width 64 height 20
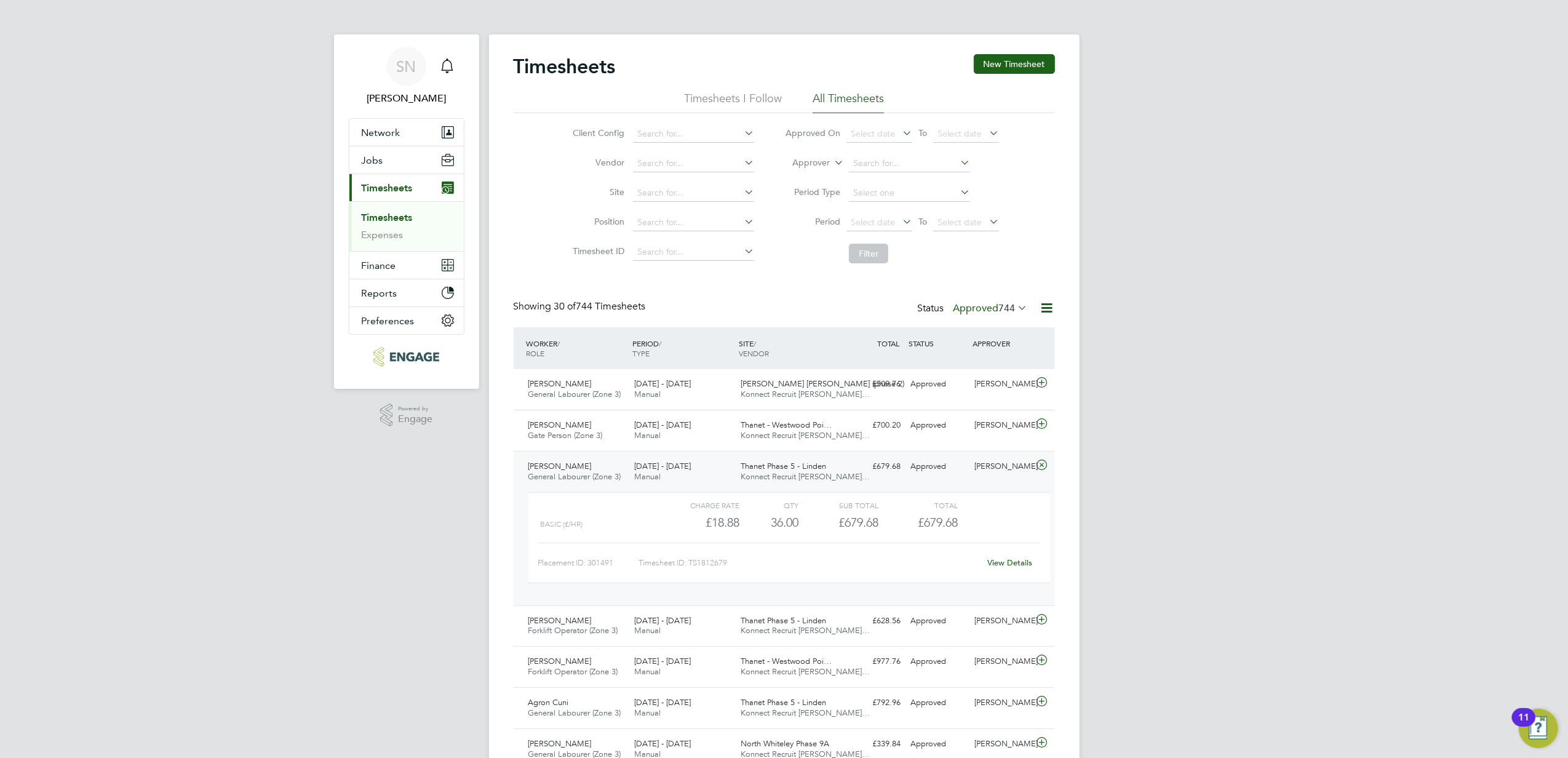
click at [1024, 564] on link "View Details" at bounding box center [1009, 562] width 45 height 10
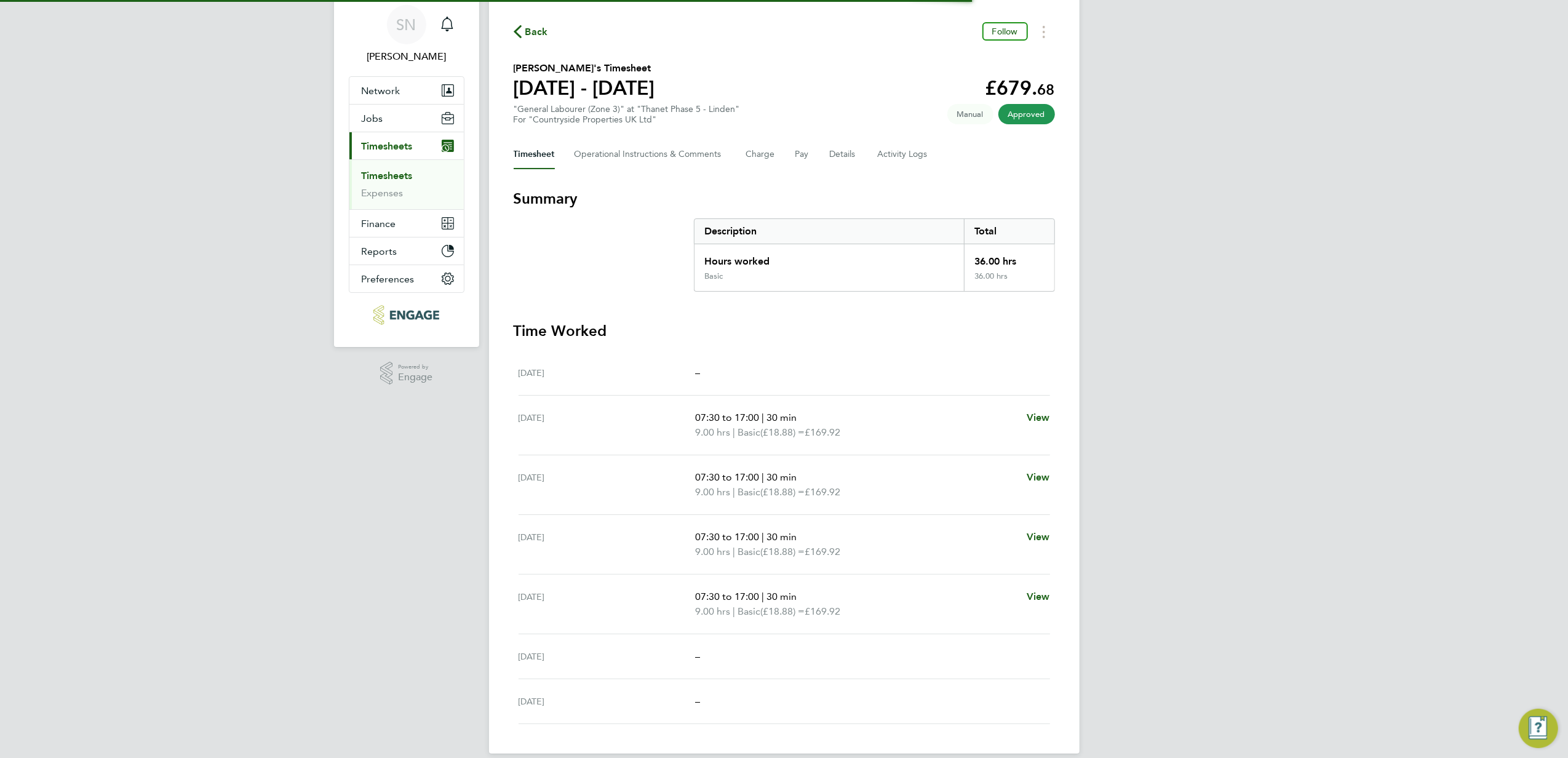
scroll to position [59, 0]
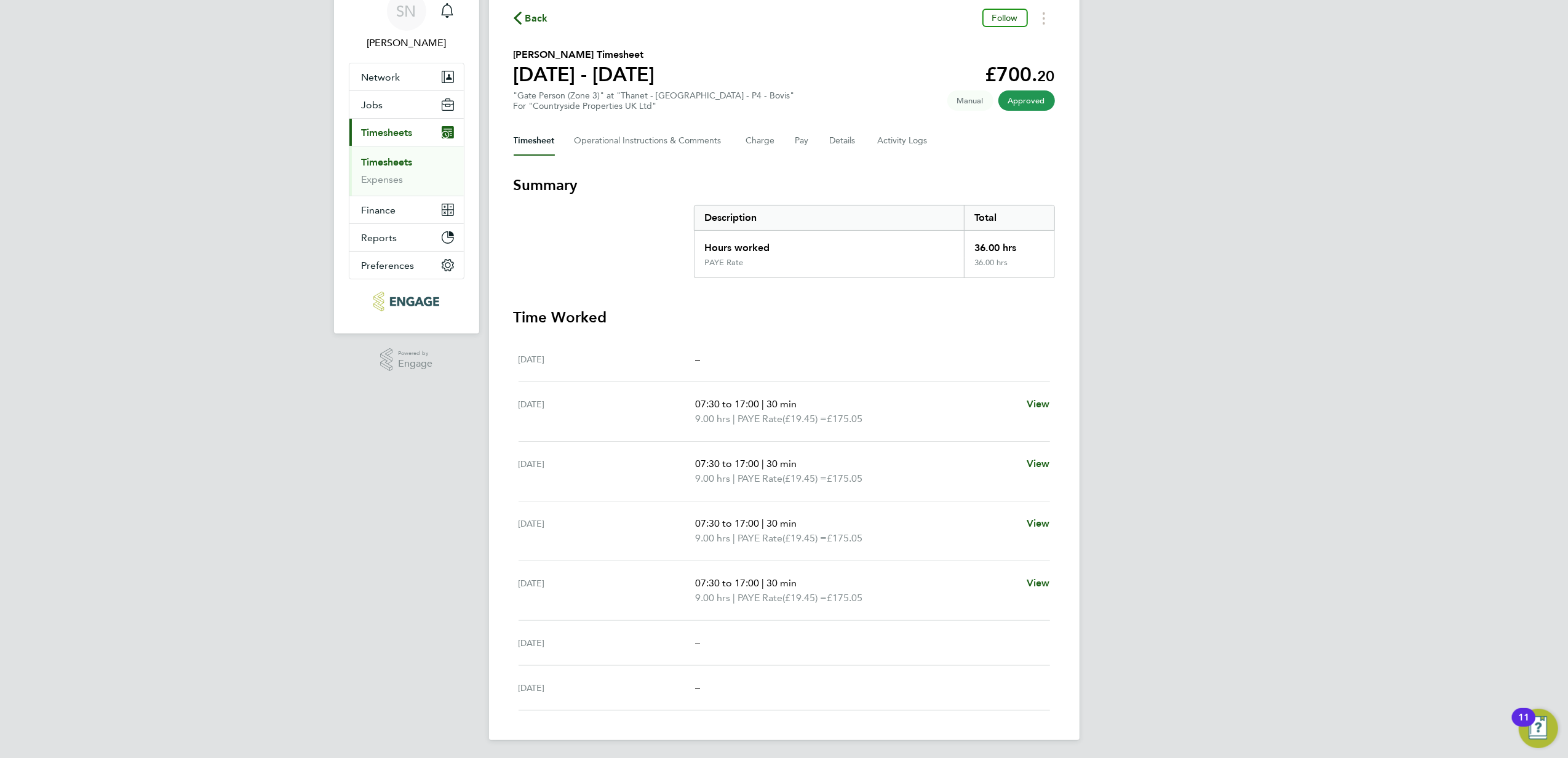
scroll to position [59, 0]
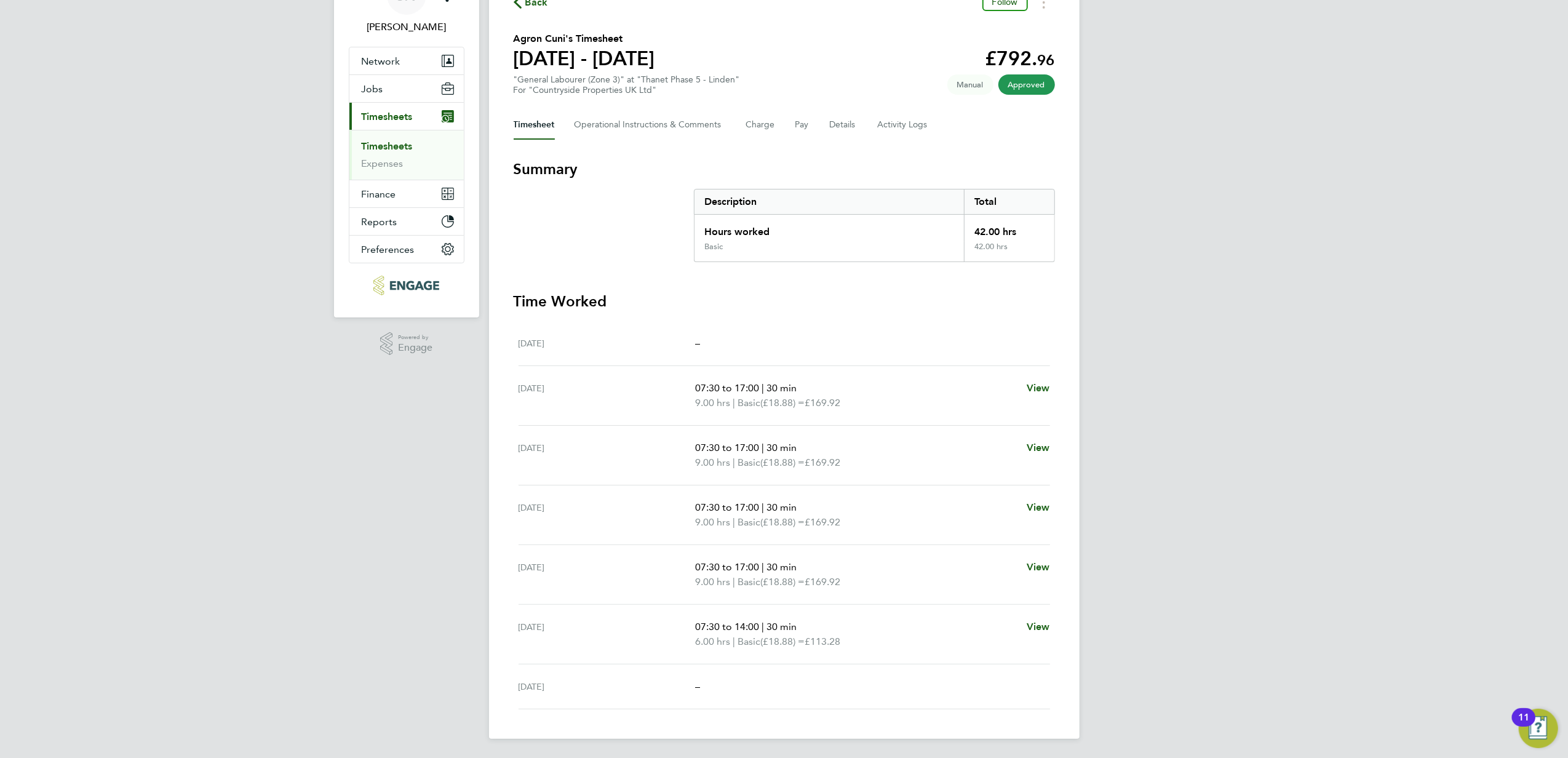
scroll to position [74, 0]
drag, startPoint x: 1363, startPoint y: 141, endPoint x: 1351, endPoint y: 141, distance: 12.0
click at [1363, 141] on div "SN Sofia Naylor Notifications Applications: Network Businesses Sites Workers Co…" at bounding box center [784, 342] width 1568 height 830
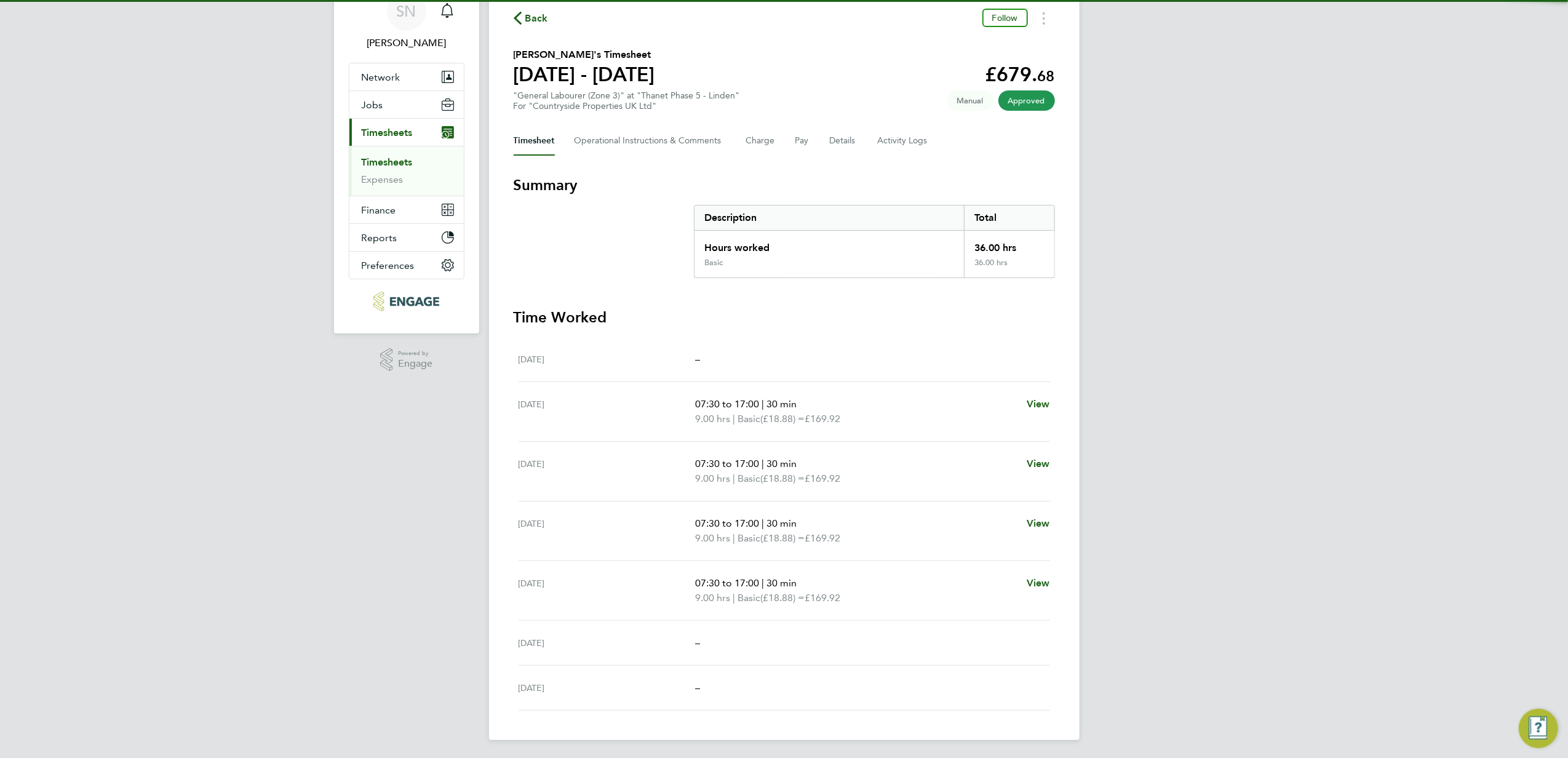
scroll to position [59, 0]
